Goal: Find specific page/section: Find specific page/section

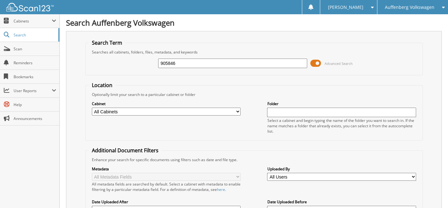
type input "905846"
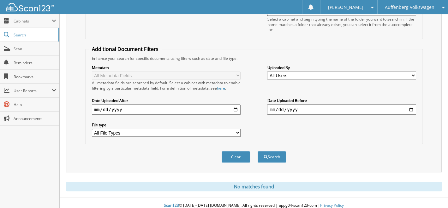
click at [406, 7] on span "Auffenberg Volkswagen" at bounding box center [410, 7] width 50 height 4
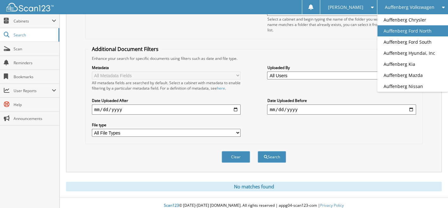
scroll to position [0, 0]
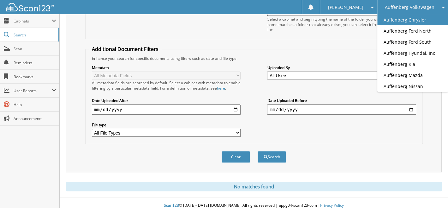
click at [407, 19] on link "Auffenberg Chrysler" at bounding box center [413, 19] width 71 height 11
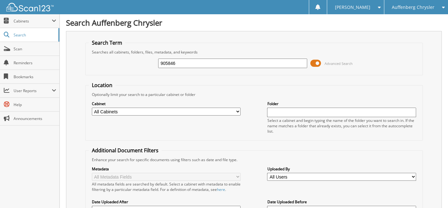
type input "905846"
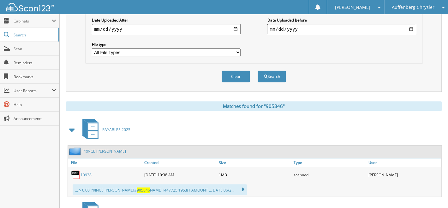
scroll to position [312, 0]
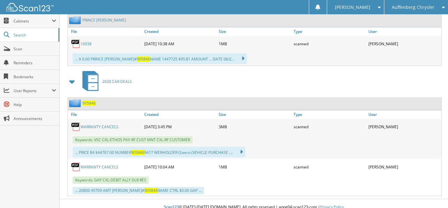
drag, startPoint x: 125, startPoint y: 196, endPoint x: 125, endPoint y: 186, distance: 9.2
click at [126, 199] on div "Scan123 © 1996-2025 scan123.com. All rights reserved | appg04-scan123-com | Pri…" at bounding box center [254, 206] width 389 height 15
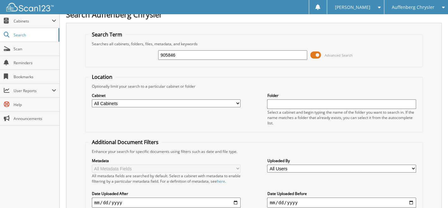
scroll to position [0, 0]
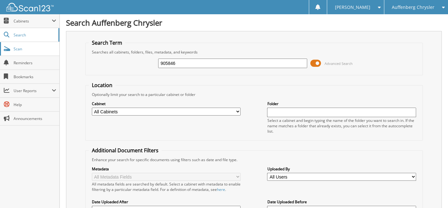
click at [20, 49] on span "Scan" at bounding box center [35, 48] width 43 height 5
